Goal: Check status: Check status

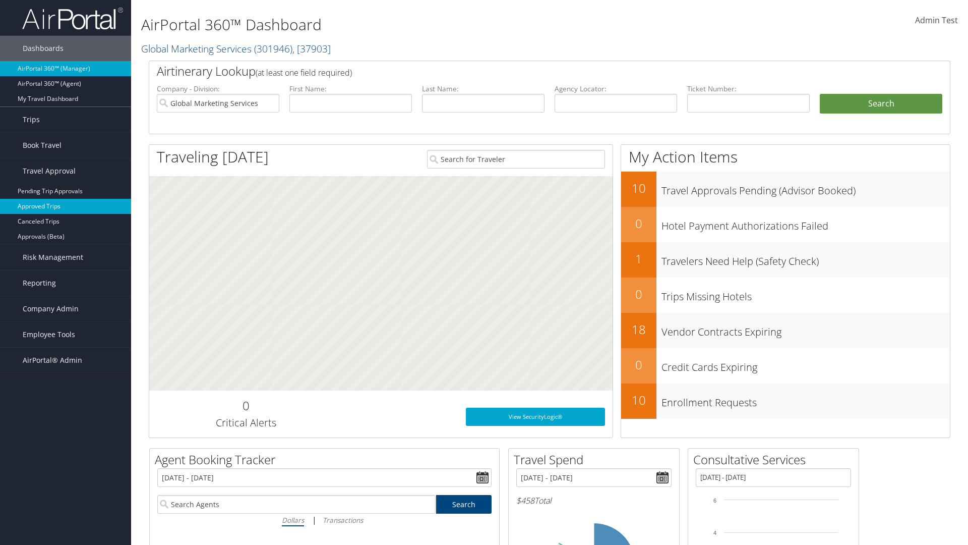
click at [66, 206] on link "Approved Trips" at bounding box center [65, 206] width 131 height 15
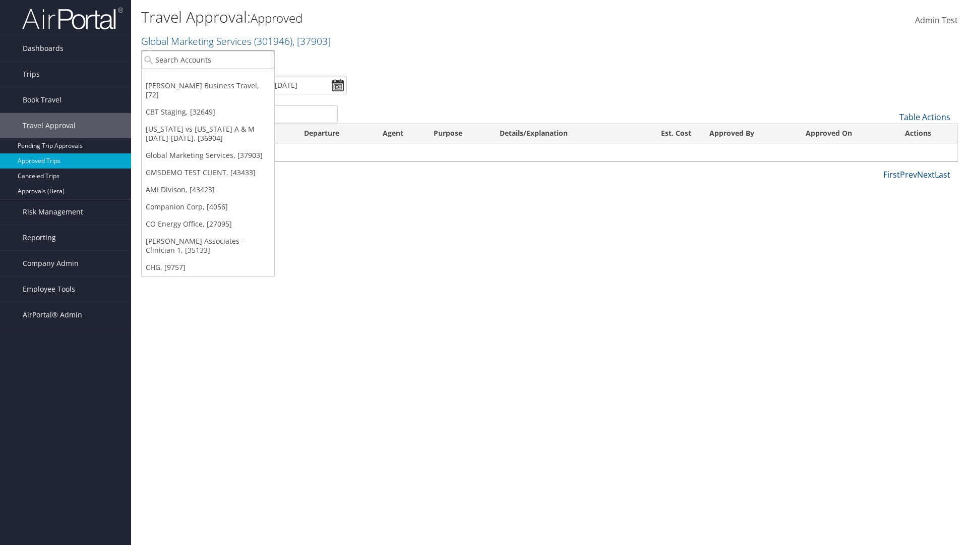
click at [208, 60] on input "search" at bounding box center [208, 59] width 133 height 19
type input "[PERSON_NAME] Business Travel"
click at [222, 87] on div "Account" at bounding box center [222, 87] width 172 height 9
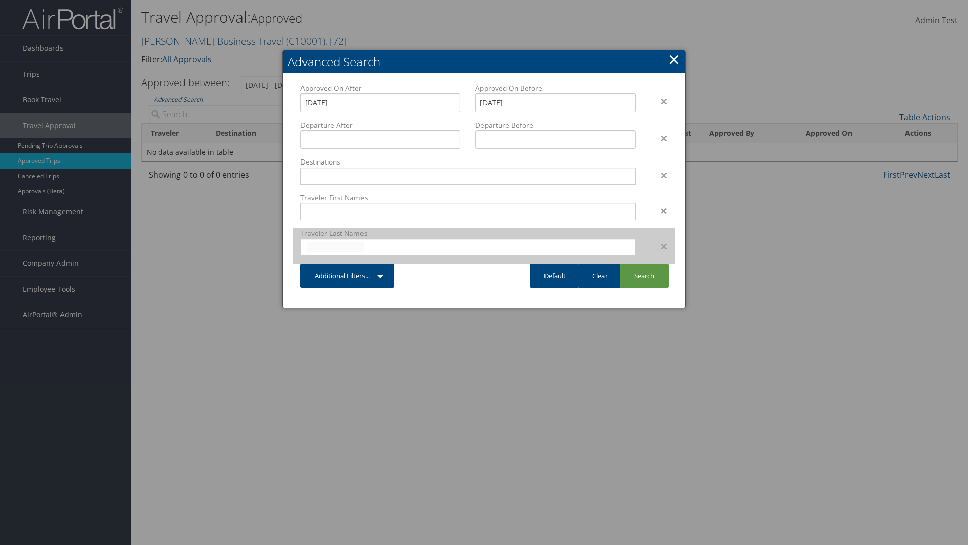
click at [335, 247] on input "text" at bounding box center [335, 247] width 56 height 10
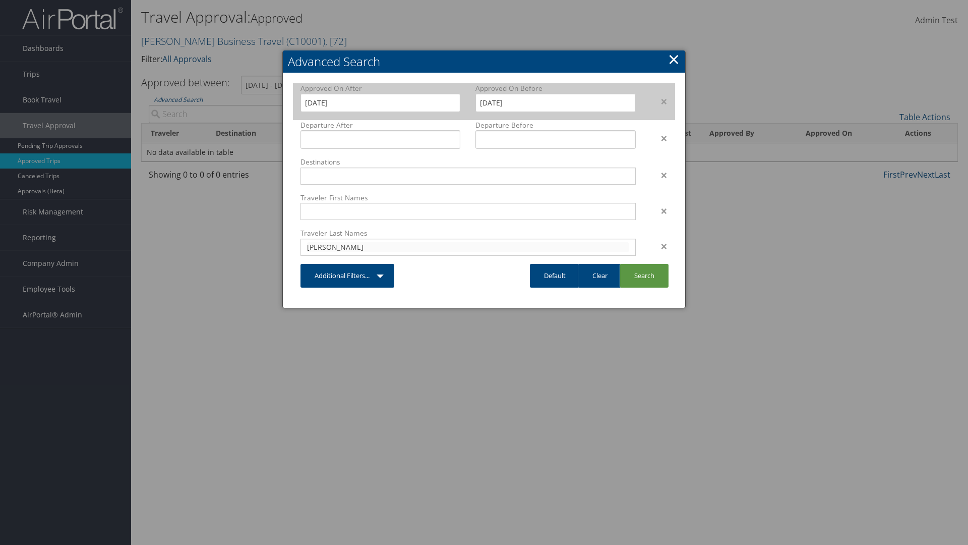
type input "[PERSON_NAME]"
click at [380, 102] on input "[DATE]" at bounding box center [381, 102] width 160 height 19
type input "[PERSON_NAME]"
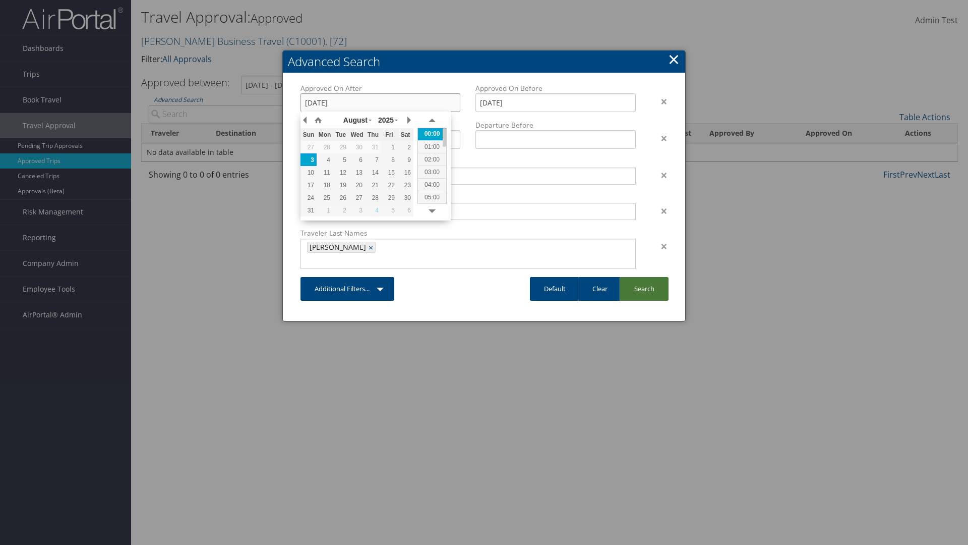
type input "[DATE]"
click at [644, 277] on link "Search" at bounding box center [644, 289] width 49 height 24
